Goal: Transaction & Acquisition: Download file/media

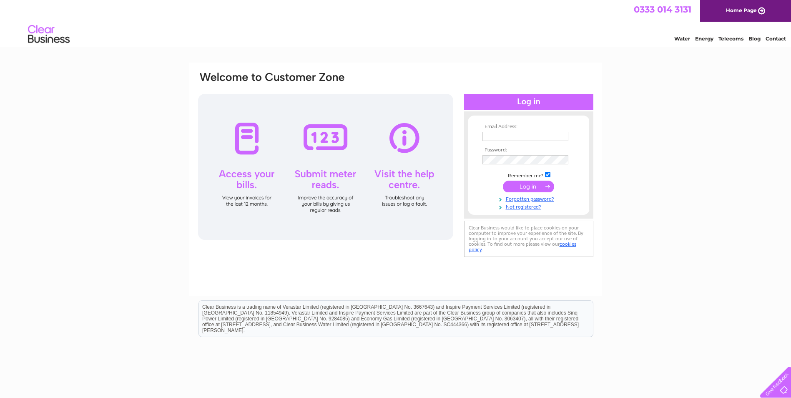
click at [502, 138] on input "text" at bounding box center [526, 136] width 86 height 9
type input "claudiubaroti@outlook.com"
click at [536, 186] on input "submit" at bounding box center [528, 187] width 51 height 12
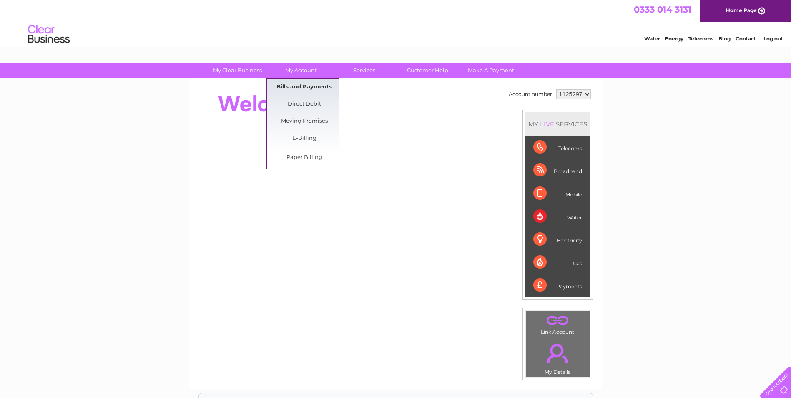
click at [312, 88] on link "Bills and Payments" at bounding box center [304, 87] width 69 height 17
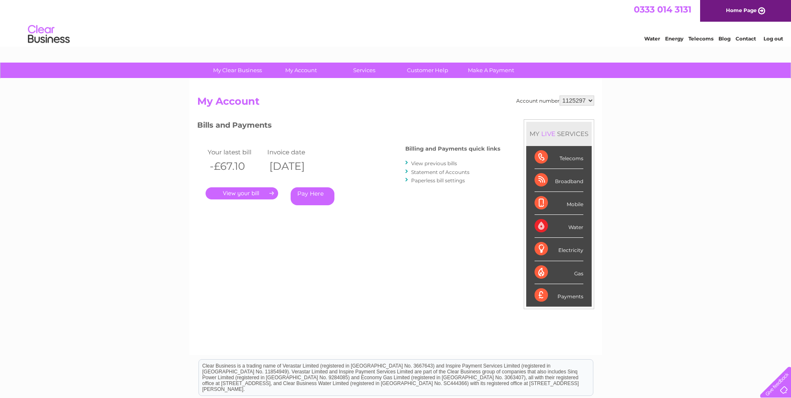
click at [437, 162] on link "View previous bills" at bounding box center [434, 163] width 46 height 6
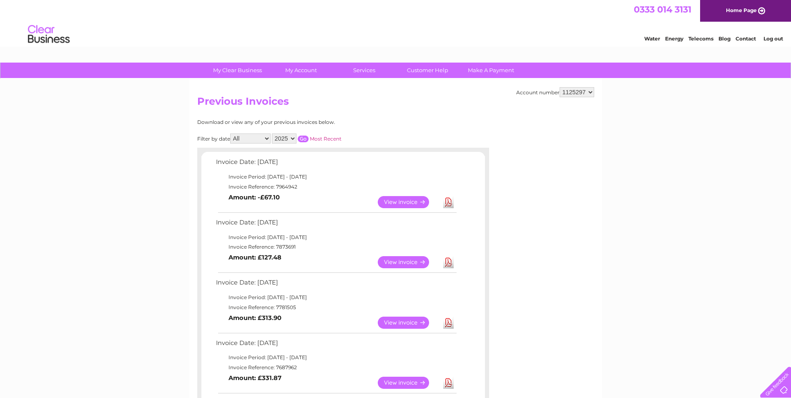
click at [265, 141] on select "All January February March April May June July August September October Novembe…" at bounding box center [250, 138] width 40 height 10
click at [299, 137] on input "button" at bounding box center [303, 139] width 11 height 7
click at [287, 139] on select "2025 2024 2023 2022" at bounding box center [284, 138] width 25 height 10
click at [273, 133] on select "2025 2024 2023 2022" at bounding box center [284, 138] width 25 height 10
click at [305, 137] on input "button" at bounding box center [303, 139] width 11 height 7
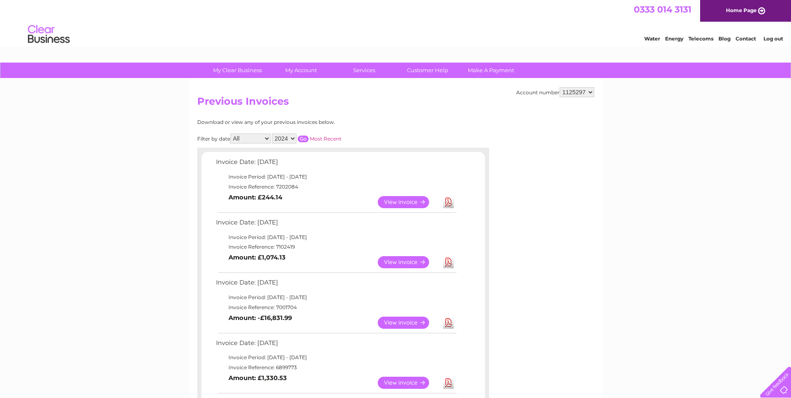
click at [447, 201] on link "Download" at bounding box center [448, 202] width 10 height 12
click at [254, 138] on select "All January February March April May June July August September October Novembe…" at bounding box center [250, 138] width 40 height 10
click at [282, 139] on select "2025 2024 2023 2022" at bounding box center [284, 138] width 25 height 10
select select "2025"
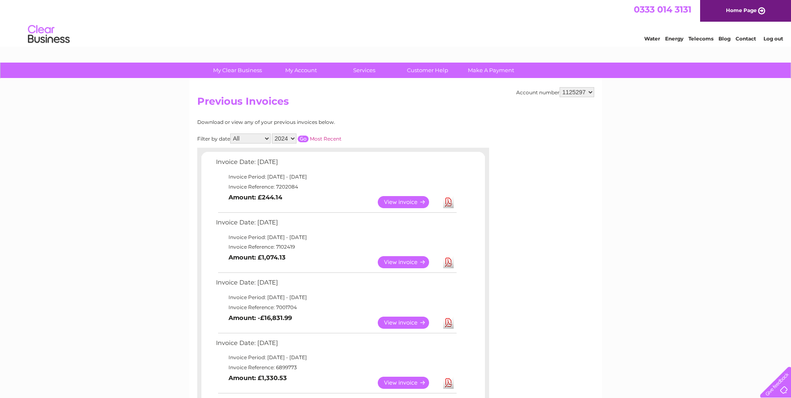
click at [273, 133] on select "2025 2024 2023 2022" at bounding box center [284, 138] width 25 height 10
click at [307, 140] on input "button" at bounding box center [303, 139] width 11 height 7
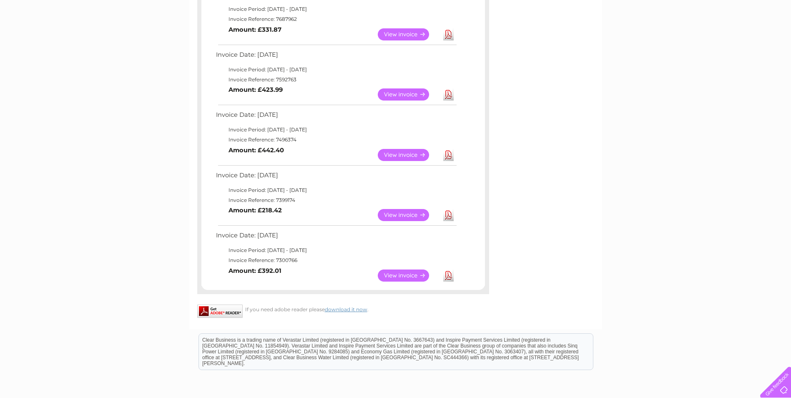
scroll to position [417, 0]
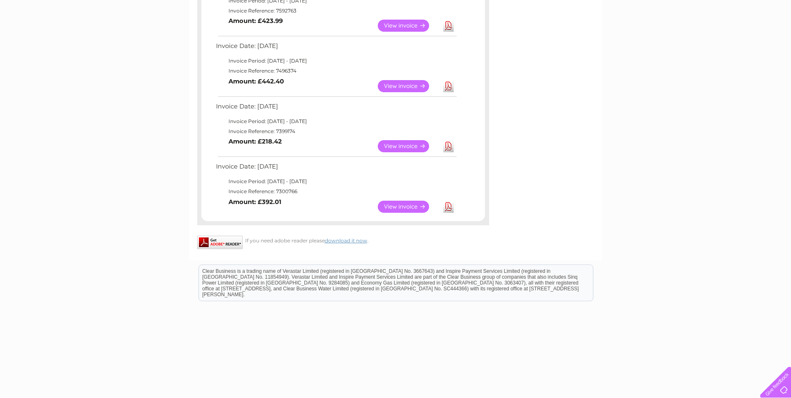
click at [446, 206] on link "Download" at bounding box center [448, 207] width 10 height 12
click at [451, 150] on link "Download" at bounding box center [448, 146] width 10 height 12
click at [448, 88] on link "Download" at bounding box center [448, 86] width 10 height 12
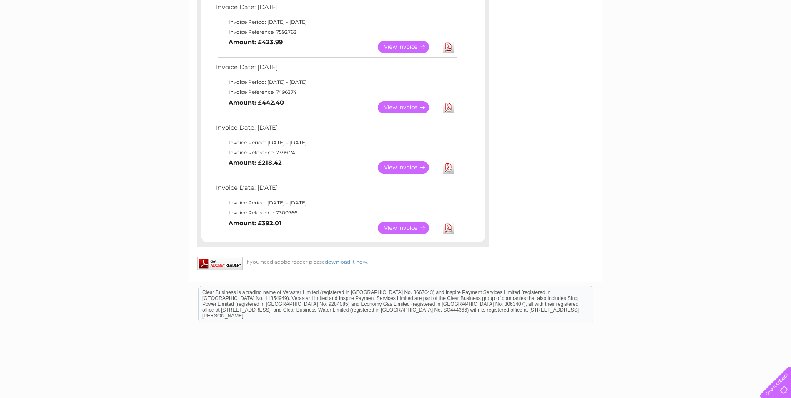
scroll to position [375, 0]
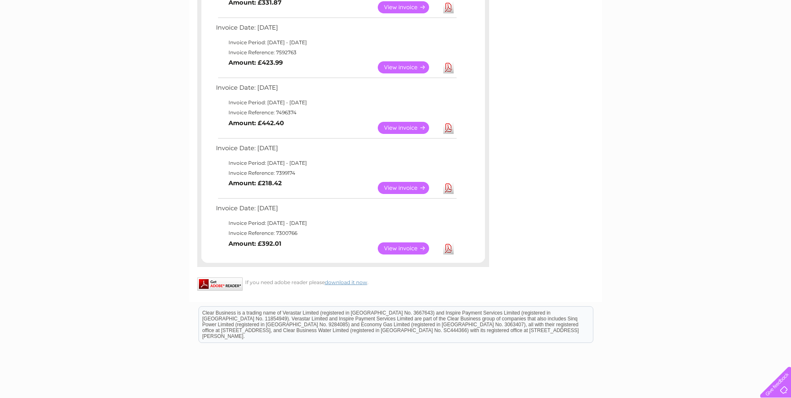
click at [449, 68] on link "Download" at bounding box center [448, 67] width 10 height 12
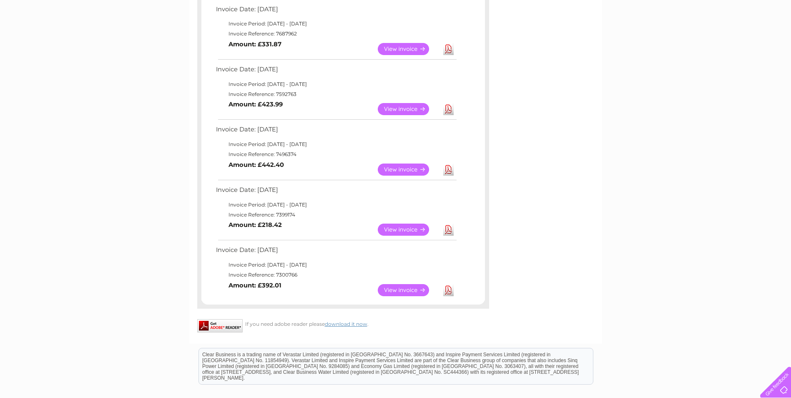
scroll to position [250, 0]
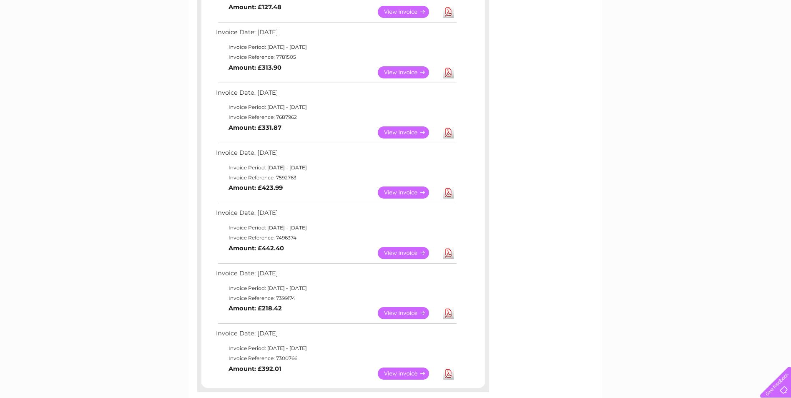
click at [449, 129] on link "Download" at bounding box center [448, 132] width 10 height 12
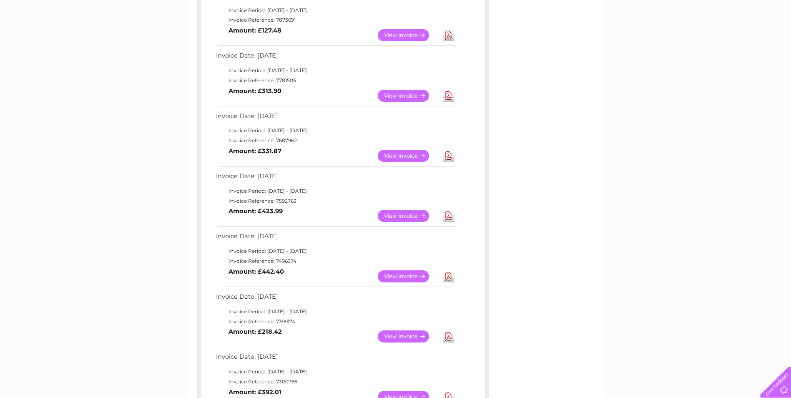
scroll to position [209, 0]
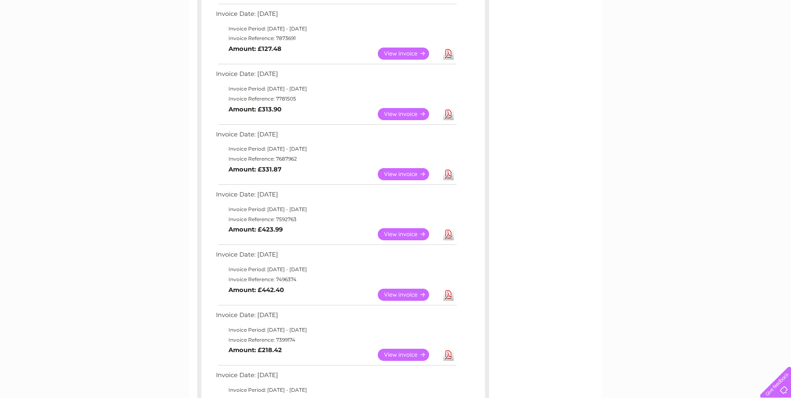
click at [445, 113] on link "Download" at bounding box center [448, 114] width 10 height 12
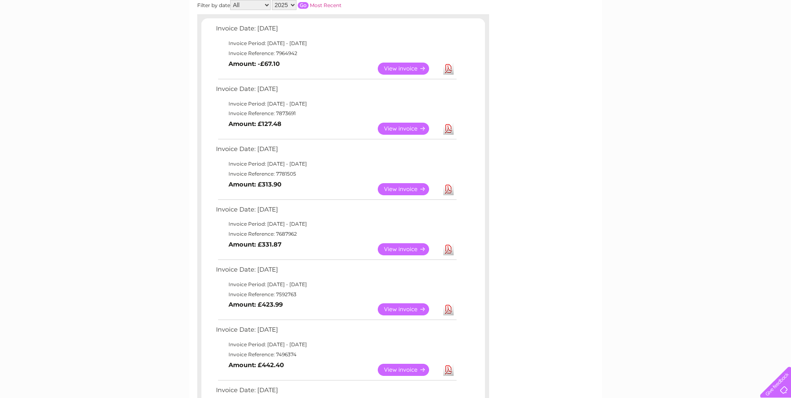
scroll to position [125, 0]
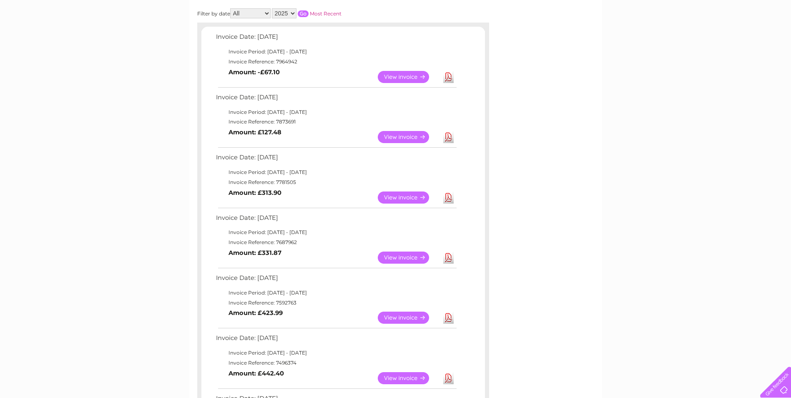
click at [449, 135] on link "Download" at bounding box center [448, 137] width 10 height 12
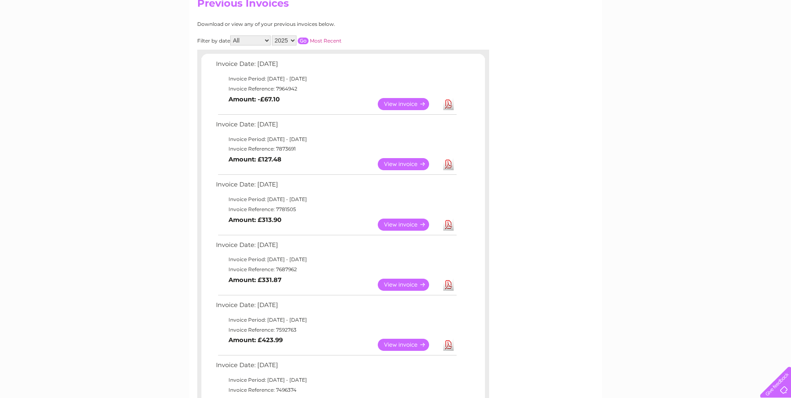
scroll to position [83, 0]
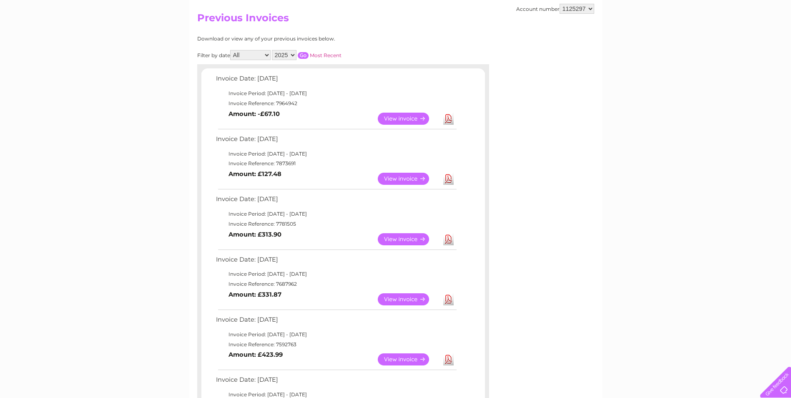
click at [447, 121] on link "Download" at bounding box center [448, 119] width 10 height 12
